Goal: Use online tool/utility: Utilize a website feature to perform a specific function

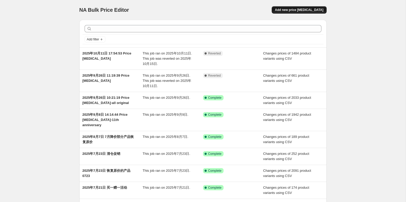
click at [296, 8] on span "Add new price change job" at bounding box center [299, 10] width 48 height 4
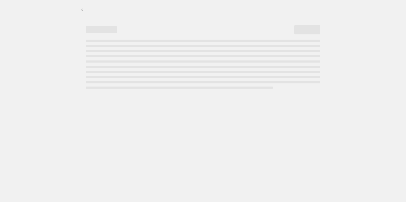
select select "percentage"
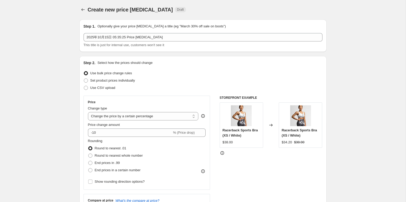
scroll to position [25, 0]
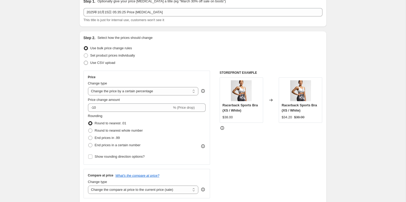
click at [109, 62] on span "Use CSV upload" at bounding box center [102, 63] width 25 height 4
click at [84, 61] on input "Use CSV upload" at bounding box center [84, 61] width 0 height 0
radio input "true"
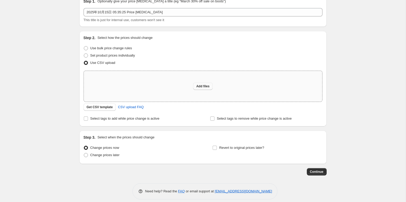
click at [198, 84] on span "Add files" at bounding box center [202, 86] width 13 height 4
type input "C:\fakepath\20251015csv_template_user_36522.csv"
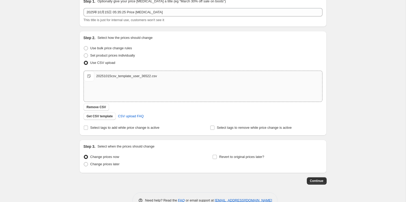
scroll to position [39, 0]
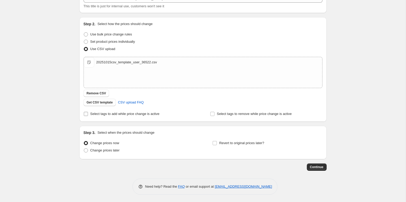
click at [144, 114] on span "Select tags to add while price change is active" at bounding box center [124, 114] width 69 height 4
click at [88, 114] on input "Select tags to add while price change is active" at bounding box center [86, 114] width 4 height 4
checkbox input "true"
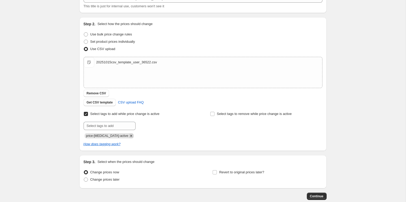
click at [129, 135] on icon "Remove price-change-job-active" at bounding box center [131, 135] width 5 height 5
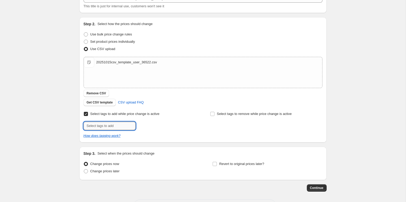
click at [112, 126] on input "text" at bounding box center [109, 125] width 52 height 8
type input "20251015"
click at [157, 128] on button "Add 20251015" at bounding box center [150, 124] width 27 height 7
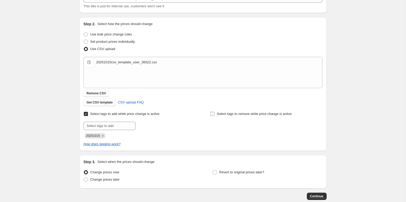
click at [213, 113] on input "Select tags to remove while price change is active" at bounding box center [212, 114] width 4 height 4
checkbox input "true"
click at [219, 127] on input "text" at bounding box center [236, 125] width 52 height 8
type input "20251011"
click at [274, 124] on span "20251011" at bounding box center [280, 125] width 14 height 4
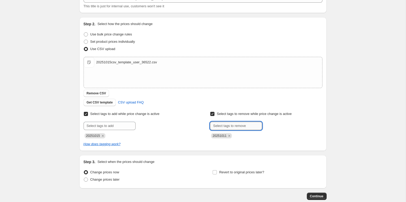
click at [240, 125] on input "text" at bounding box center [236, 125] width 52 height 8
type input "20250924"
click at [280, 124] on span "20250924" at bounding box center [280, 125] width 14 height 4
click at [232, 124] on input "text" at bounding box center [236, 125] width 52 height 8
paste input "Cargo Fitness Leggings - CAMO / XXS"
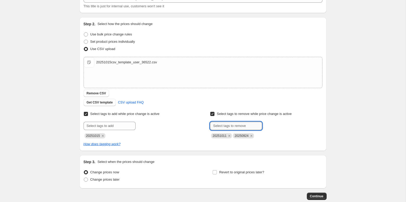
type input "Cargo Fitness Leggings - CAMO / XXS"
drag, startPoint x: 261, startPoint y: 125, endPoint x: 192, endPoint y: 125, distance: 68.4
click at [192, 125] on div "Select tags to add while price change is active Submit 20251015 Select tags to …" at bounding box center [202, 124] width 239 height 28
type input "p"
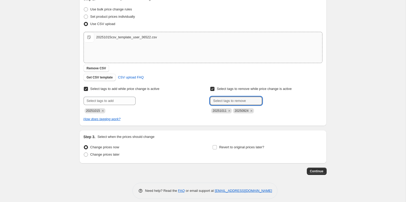
scroll to position [68, 0]
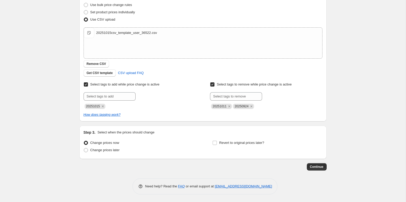
click at [346, 120] on div "Create new price change job. This page is ready Create new price change job Dra…" at bounding box center [202, 67] width 405 height 270
click at [321, 168] on span "Continue" at bounding box center [317, 166] width 14 height 4
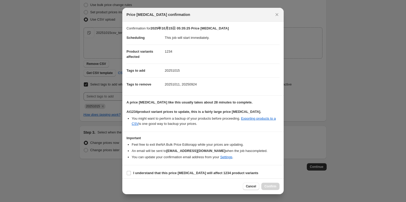
scroll to position [2, 0]
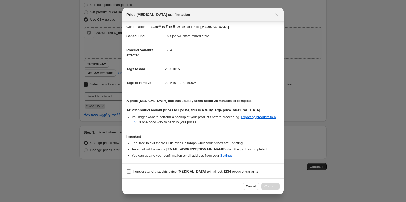
click at [195, 170] on b "I understand that this price change job will affect 1234 product variants" at bounding box center [195, 171] width 125 height 4
click at [131, 170] on input "I understand that this price change job will affect 1234 product variants" at bounding box center [129, 171] width 4 height 4
checkbox input "true"
click at [266, 185] on span "Confirm" at bounding box center [270, 186] width 12 height 4
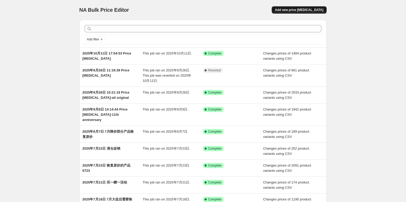
click at [296, 12] on span "Add new price change job" at bounding box center [299, 10] width 48 height 4
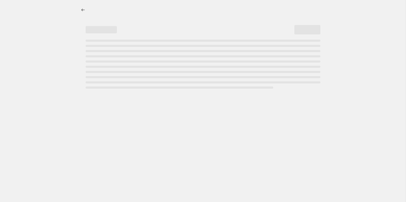
select select "percentage"
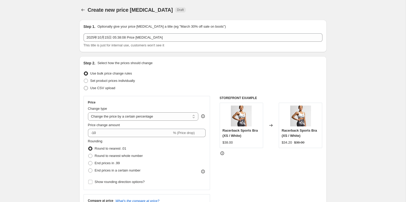
click at [111, 88] on span "Use CSV upload" at bounding box center [102, 88] width 25 height 4
click at [84, 86] on input "Use CSV upload" at bounding box center [84, 86] width 0 height 0
radio input "true"
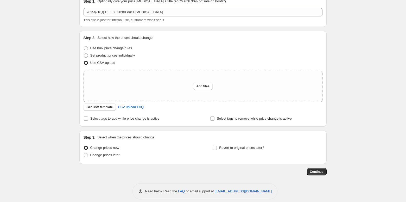
scroll to position [17, 0]
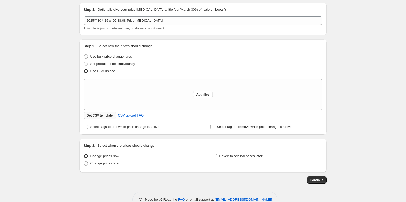
click at [110, 113] on button "Get CSV template" at bounding box center [99, 115] width 33 height 7
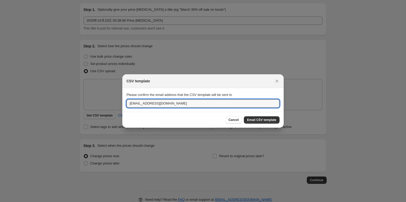
drag, startPoint x: 182, startPoint y: 102, endPoint x: 110, endPoint y: 96, distance: 72.5
type input "shuangzhen@firmabs.com"
click at [265, 118] on span "Email CSV template" at bounding box center [261, 120] width 29 height 4
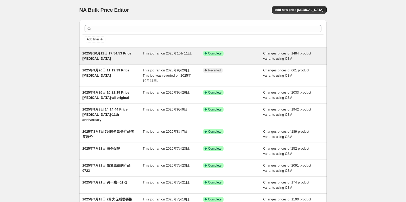
click at [182, 57] on div "This job ran on 2025年10月11日." at bounding box center [172, 56] width 60 height 10
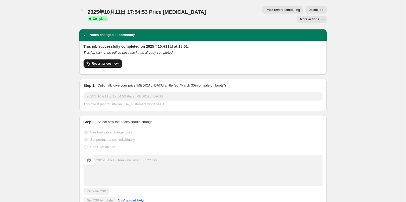
click at [112, 61] on span "Revert prices now" at bounding box center [105, 63] width 27 height 4
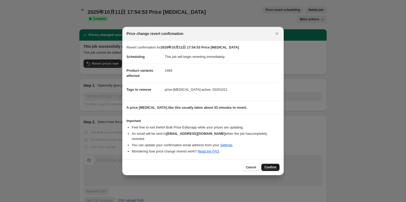
click at [270, 165] on span "Confirm" at bounding box center [270, 167] width 12 height 4
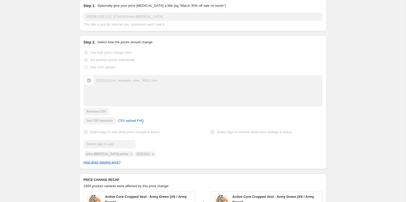
scroll to position [44, 0]
click at [194, 115] on div "Upload files 20251011csv_template_user_36522.csv 20251011csv_template_user_3652…" at bounding box center [202, 99] width 239 height 49
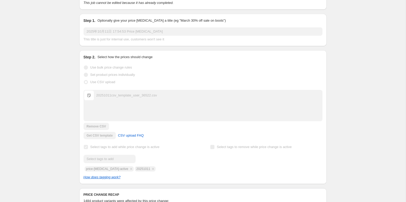
scroll to position [56, 0]
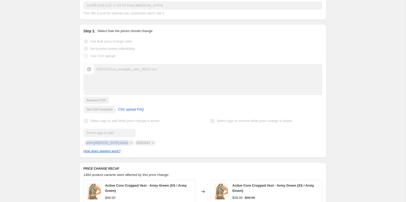
drag, startPoint x: 84, startPoint y: 142, endPoint x: 123, endPoint y: 144, distance: 39.3
click at [123, 144] on div "Submit price-change-job-active 20251011" at bounding box center [139, 136] width 112 height 17
copy span "price-change-job-active"
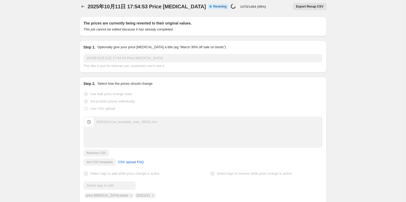
scroll to position [0, 0]
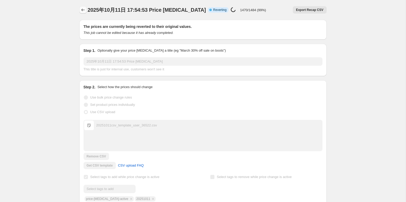
click at [82, 11] on icon "Price change jobs" at bounding box center [82, 9] width 5 height 5
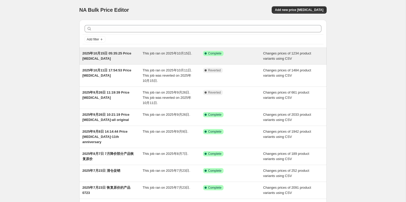
click at [170, 54] on span "This job ran on 2025年10月15日." at bounding box center [166, 53] width 49 height 4
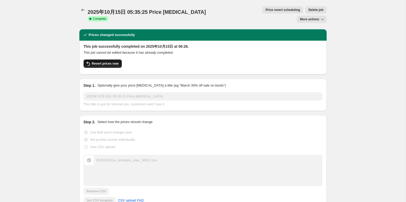
click at [113, 61] on span "Revert prices now" at bounding box center [105, 63] width 27 height 4
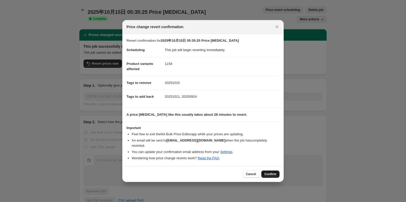
click at [271, 172] on span "Confirm" at bounding box center [270, 174] width 12 height 4
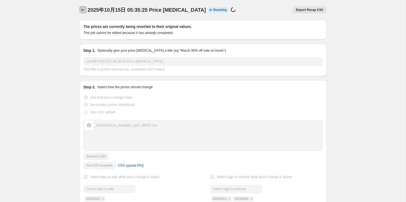
click at [81, 10] on icon "Price change jobs" at bounding box center [82, 9] width 5 height 5
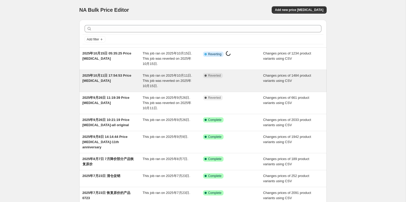
click at [242, 80] on div "Complete Reverted" at bounding box center [233, 81] width 60 height 16
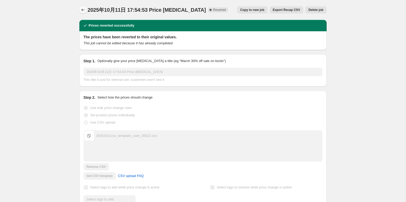
click at [86, 10] on button "Price change jobs" at bounding box center [82, 9] width 7 height 7
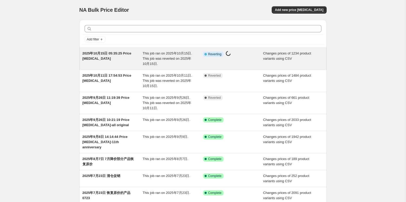
click at [177, 57] on span "This job ran on 2025年10月15日. This job was reverted on 2025年10月15日." at bounding box center [166, 58] width 49 height 14
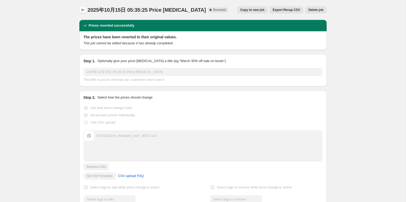
click at [83, 9] on icon "Price change jobs" at bounding box center [82, 9] width 5 height 5
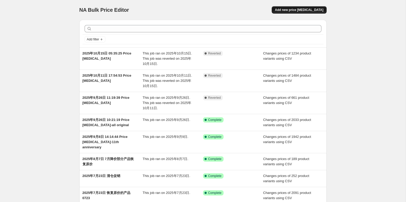
click at [300, 10] on span "Add new price change job" at bounding box center [299, 10] width 48 height 4
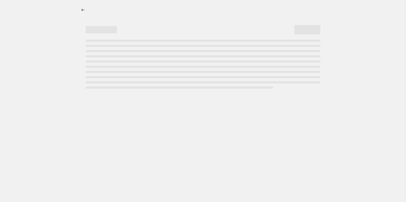
select select "percentage"
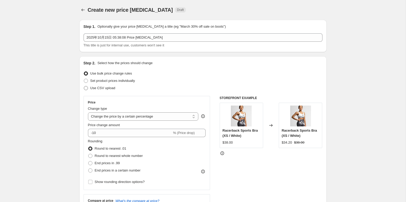
click at [107, 88] on span "Use CSV upload" at bounding box center [102, 88] width 25 height 4
click at [84, 86] on input "Use CSV upload" at bounding box center [84, 86] width 0 height 0
radio input "true"
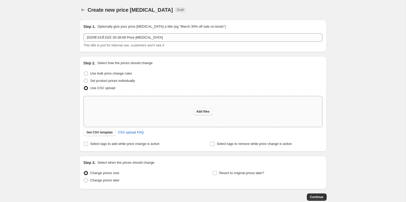
click at [202, 111] on span "Add files" at bounding box center [202, 111] width 13 height 4
type input "C:\fakepath\-----20251011csv_template_user_36522.csv"
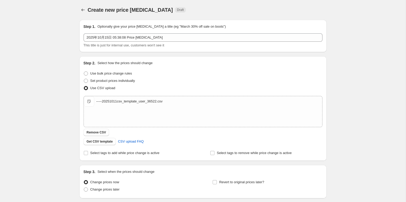
scroll to position [39, 0]
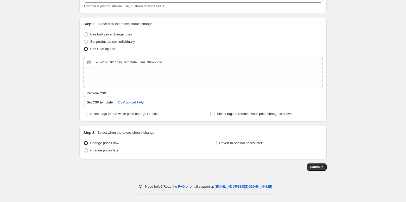
click at [144, 114] on span "Select tags to add while price change is active" at bounding box center [124, 114] width 69 height 4
click at [88, 114] on input "Select tags to add while price change is active" at bounding box center [86, 114] width 4 height 4
checkbox input "true"
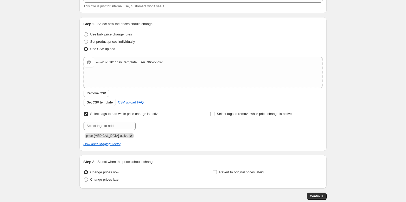
click at [129, 136] on icon "Remove price-change-job-active" at bounding box center [131, 135] width 5 height 5
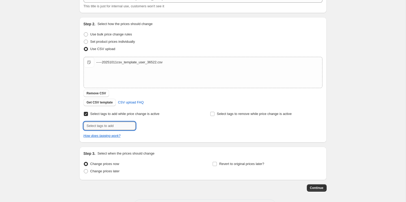
click at [117, 124] on input "text" at bounding box center [109, 125] width 52 height 8
type input "20251015update"
click at [164, 122] on button "Add 20251015upda..." at bounding box center [155, 124] width 37 height 7
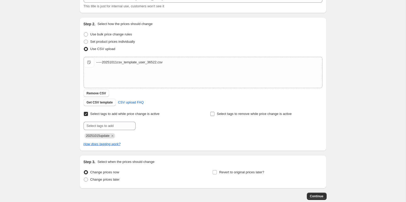
click at [216, 113] on label "Select tags to remove while price change is active" at bounding box center [251, 113] width 82 height 7
click at [214, 113] on input "Select tags to remove while price change is active" at bounding box center [212, 114] width 4 height 4
checkbox input "true"
click at [218, 127] on input "text" at bounding box center [236, 125] width 52 height 8
type input "20251015"
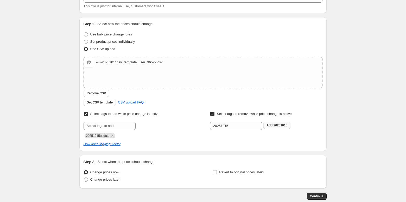
click at [274, 124] on span "20251015" at bounding box center [280, 125] width 14 height 4
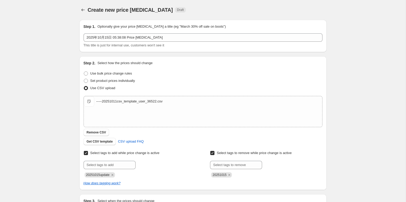
scroll to position [68, 0]
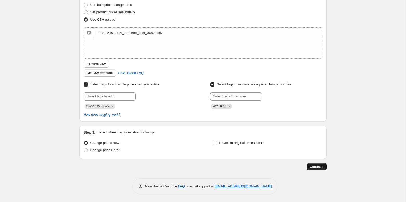
click at [313, 167] on span "Continue" at bounding box center [317, 166] width 14 height 4
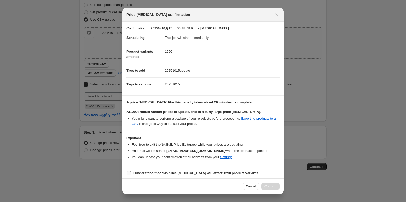
click at [160, 171] on b "I understand that this price change job will affect 1290 product variants" at bounding box center [195, 173] width 125 height 4
click at [131, 171] on input "I understand that this price change job will affect 1290 product variants" at bounding box center [129, 173] width 4 height 4
checkbox input "true"
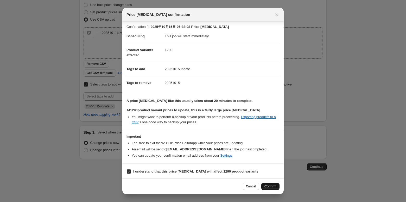
click at [267, 184] on button "Confirm" at bounding box center [270, 185] width 18 height 7
